Goal: Obtain resource: Obtain resource

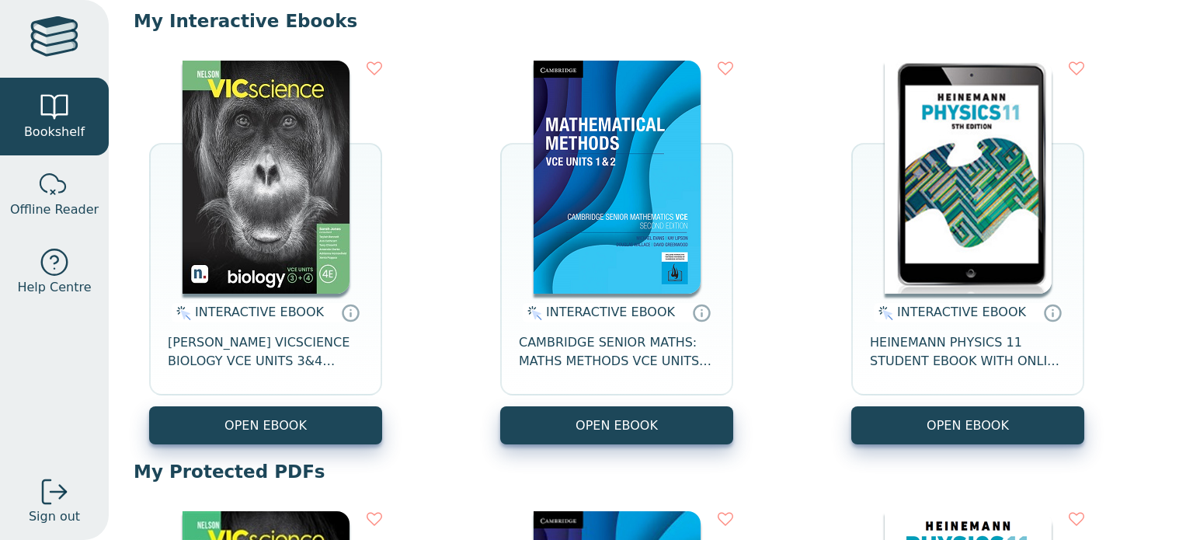
scroll to position [152, 0]
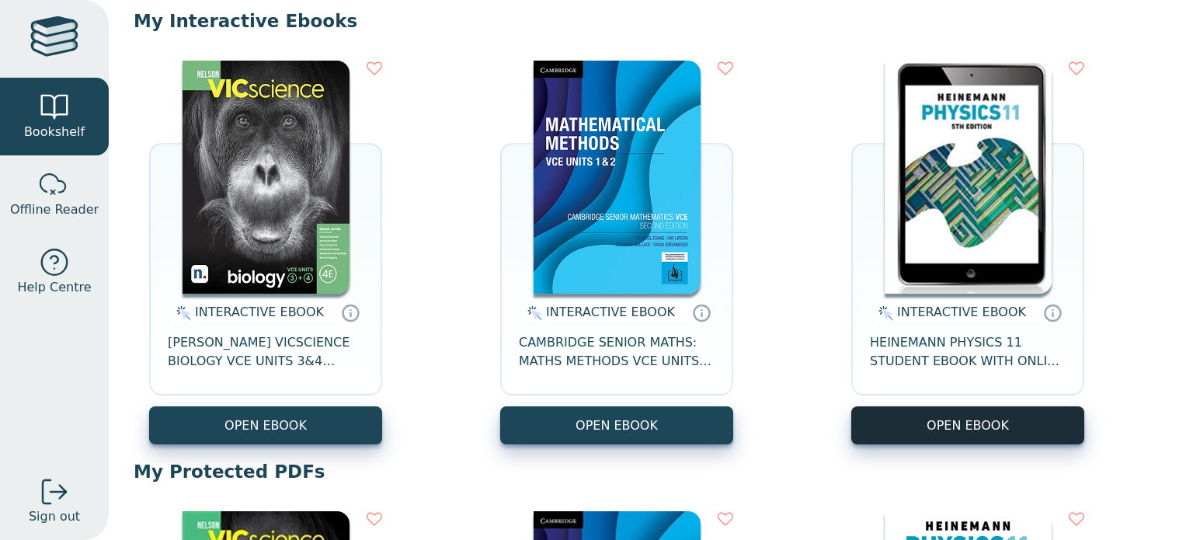
click at [950, 419] on button "OPEN EBOOK" at bounding box center [967, 425] width 233 height 38
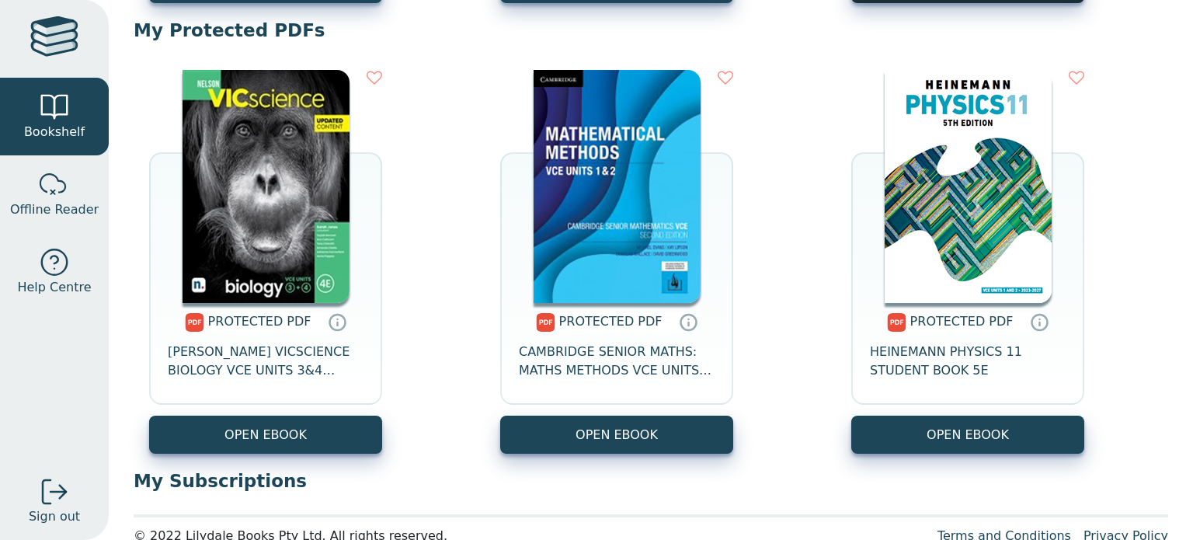
scroll to position [596, 0]
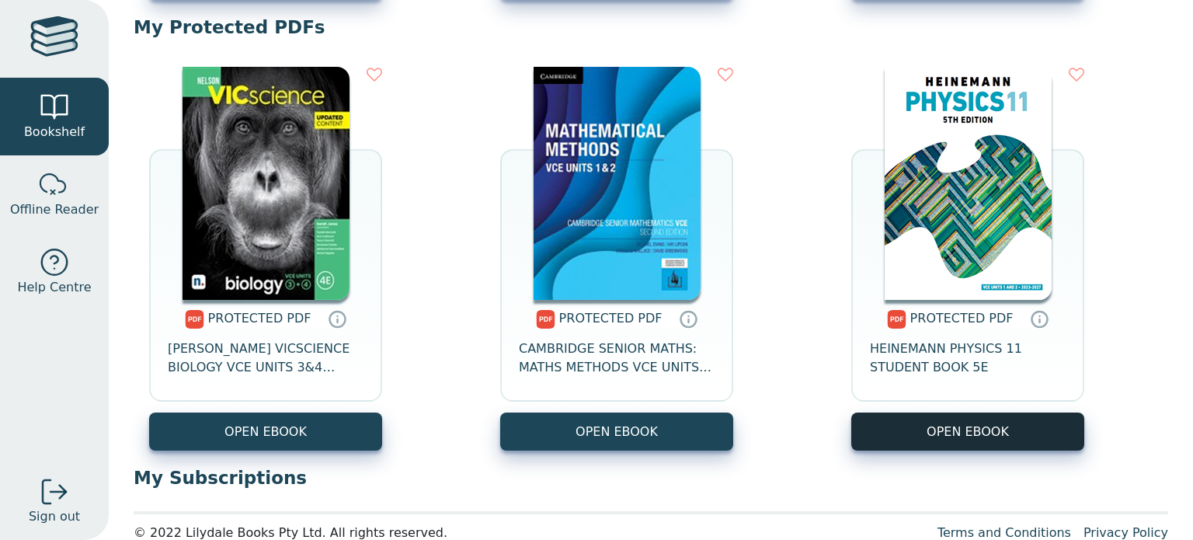
click at [1031, 429] on link "OPEN EBOOK" at bounding box center [967, 431] width 233 height 38
click at [950, 411] on div "PROTECTED PDF HEINEMANN PHYSICS 11 STUDENT BOOK 5E" at bounding box center [967, 356] width 233 height 113
click at [961, 436] on link "OPEN EBOOK" at bounding box center [967, 431] width 233 height 38
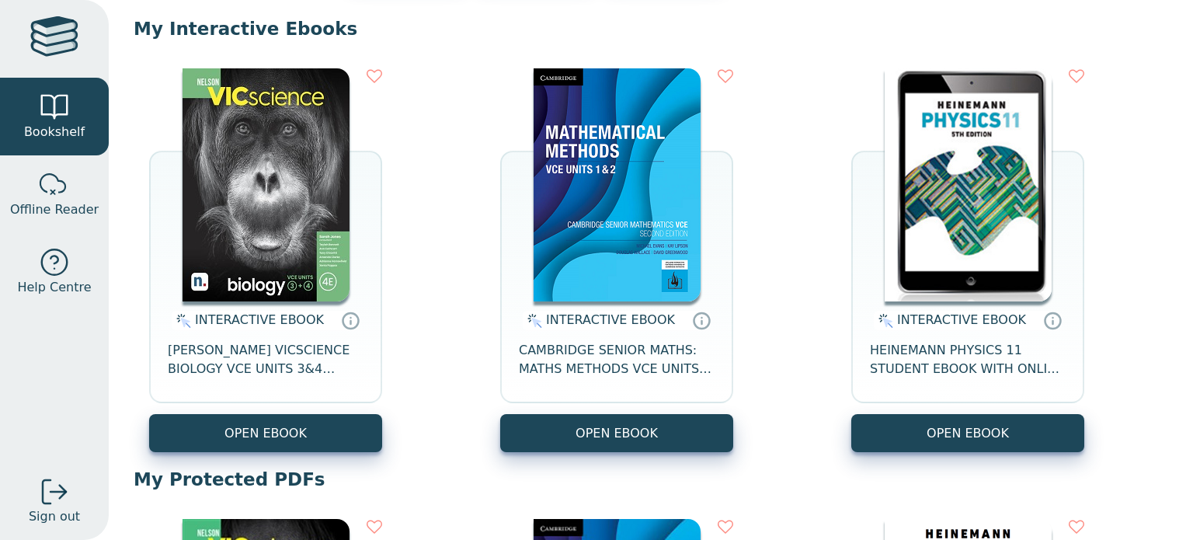
scroll to position [143, 0]
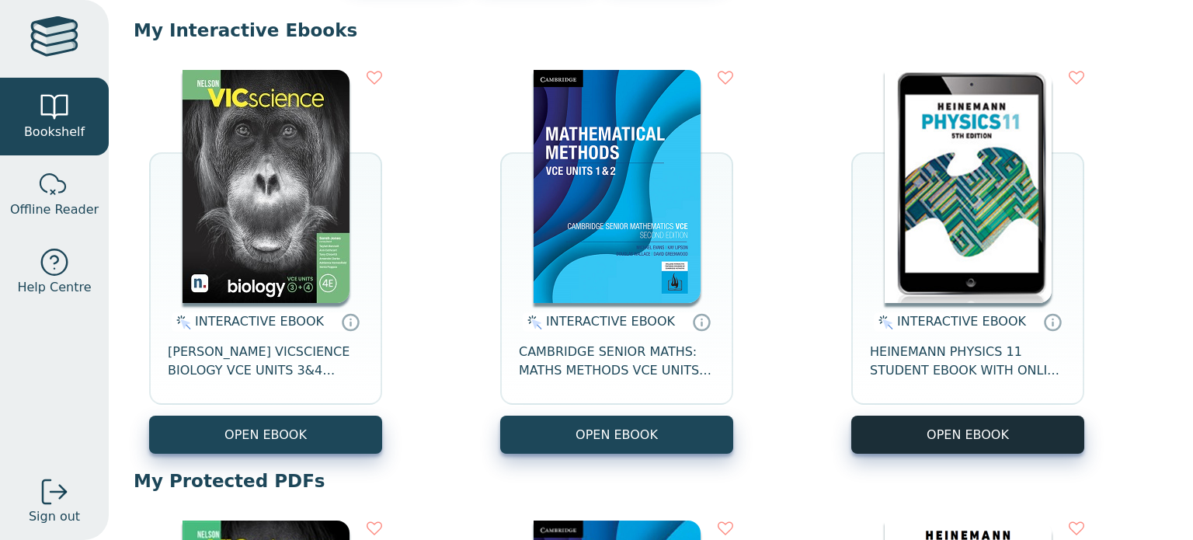
click at [902, 443] on button "OPEN EBOOK" at bounding box center [967, 434] width 233 height 38
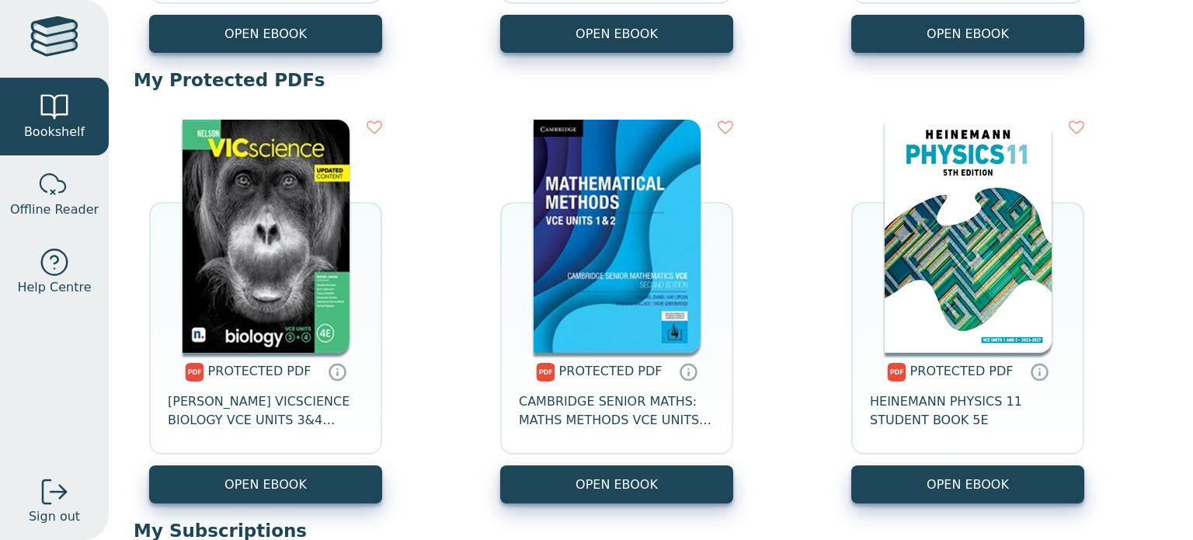
scroll to position [623, 0]
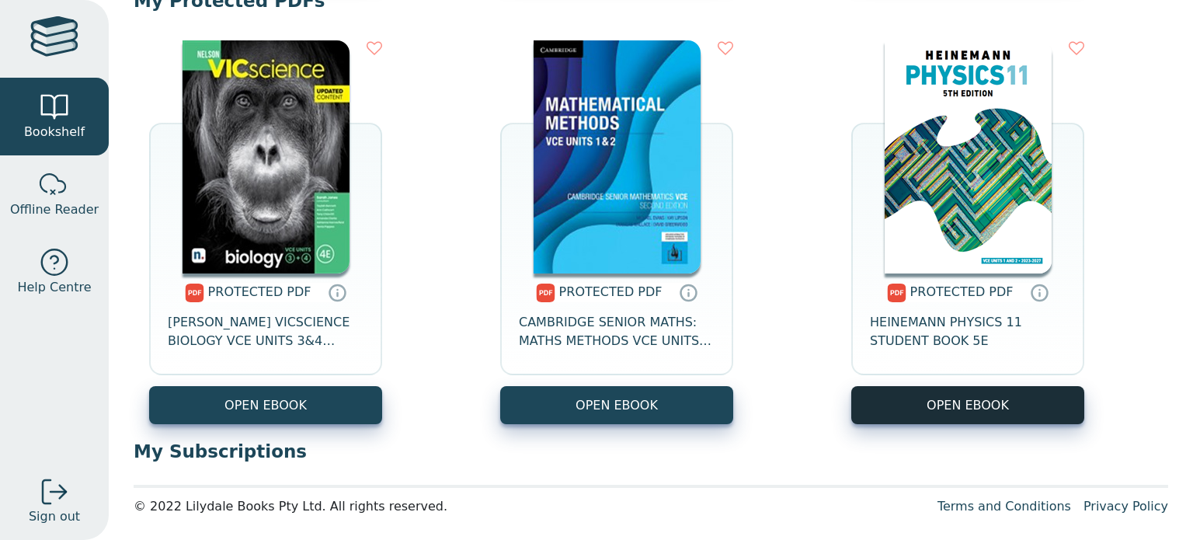
click at [938, 403] on link "OPEN EBOOK" at bounding box center [967, 405] width 233 height 38
click at [1024, 404] on link "OPEN EBOOK" at bounding box center [967, 405] width 233 height 38
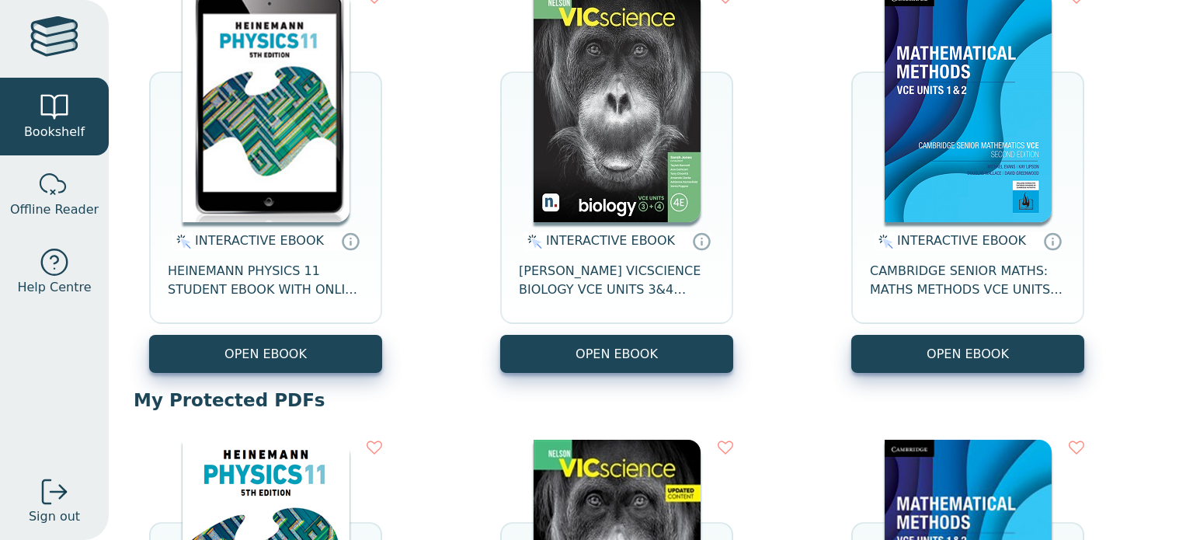
scroll to position [228, 0]
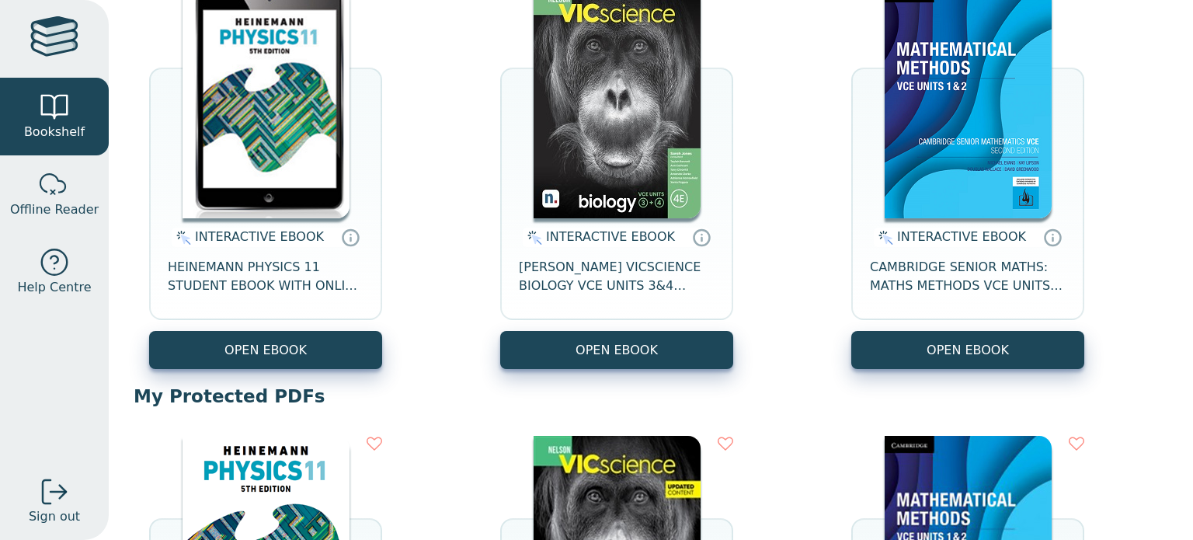
click at [303, 368] on div "INTERACTIVE EBOOK HEINEMANN PHYSICS 11 STUDENT EBOOK WITH ONLINE ASSESSMENT 5E …" at bounding box center [651, 177] width 1034 height 415
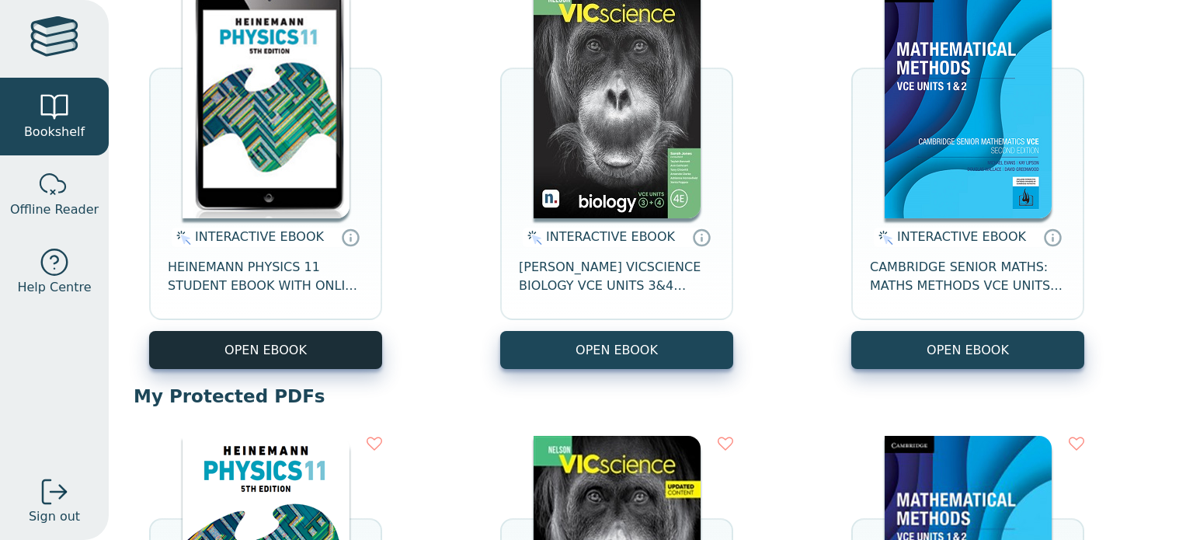
click at [300, 363] on button "OPEN EBOOK" at bounding box center [265, 350] width 233 height 38
click at [279, 347] on button "OPEN EBOOK" at bounding box center [265, 350] width 233 height 38
